Goal: Task Accomplishment & Management: Complete application form

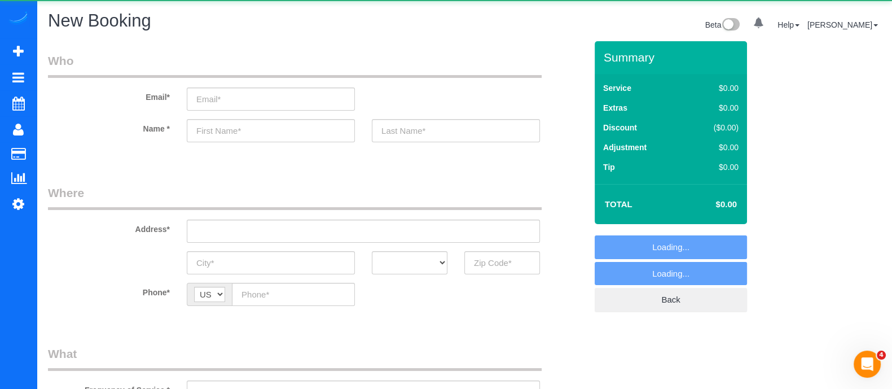
select select "object:6590"
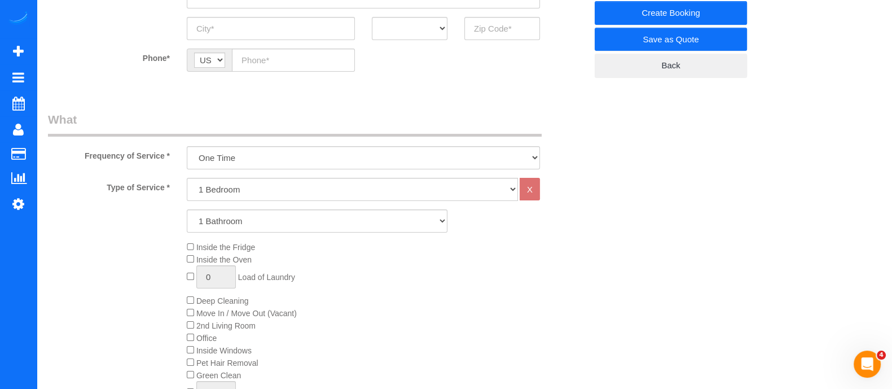
scroll to position [236, 0]
click at [337, 190] on select "1 Bedroom 2 Bedrooms 3 Bedrooms 4 Bedrooms 5 Bedrooms 6 Bedrooms" at bounding box center [352, 186] width 331 height 23
select select "3"
click at [187, 175] on select "1 Bedroom 2 Bedrooms 3 Bedrooms 4 Bedrooms 5 Bedrooms 6 Bedrooms" at bounding box center [352, 186] width 331 height 23
click at [284, 222] on select "1 Bathroom 2 Bathrooms 3 Bathrooms 4 Bathrooms 5 Bathrooms 6 Bathrooms" at bounding box center [317, 218] width 261 height 23
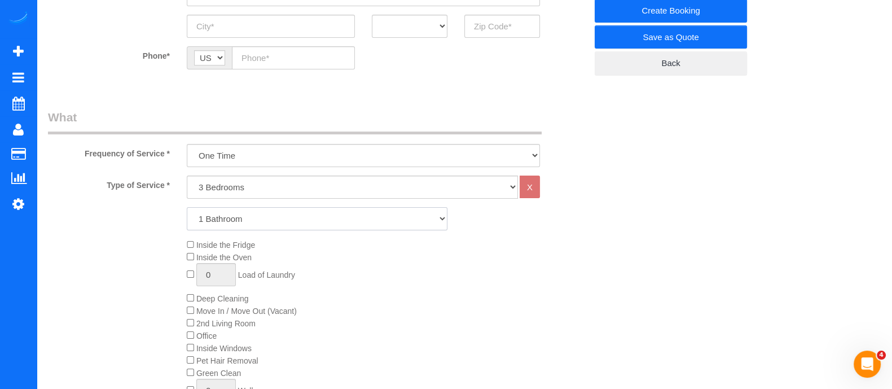
select select "3"
click at [187, 207] on select "1 Bathroom 2 Bathrooms 3 Bathrooms 4 Bathrooms 5 Bathrooms 6 Bathrooms" at bounding box center [317, 218] width 261 height 23
